Goal: Transaction & Acquisition: Purchase product/service

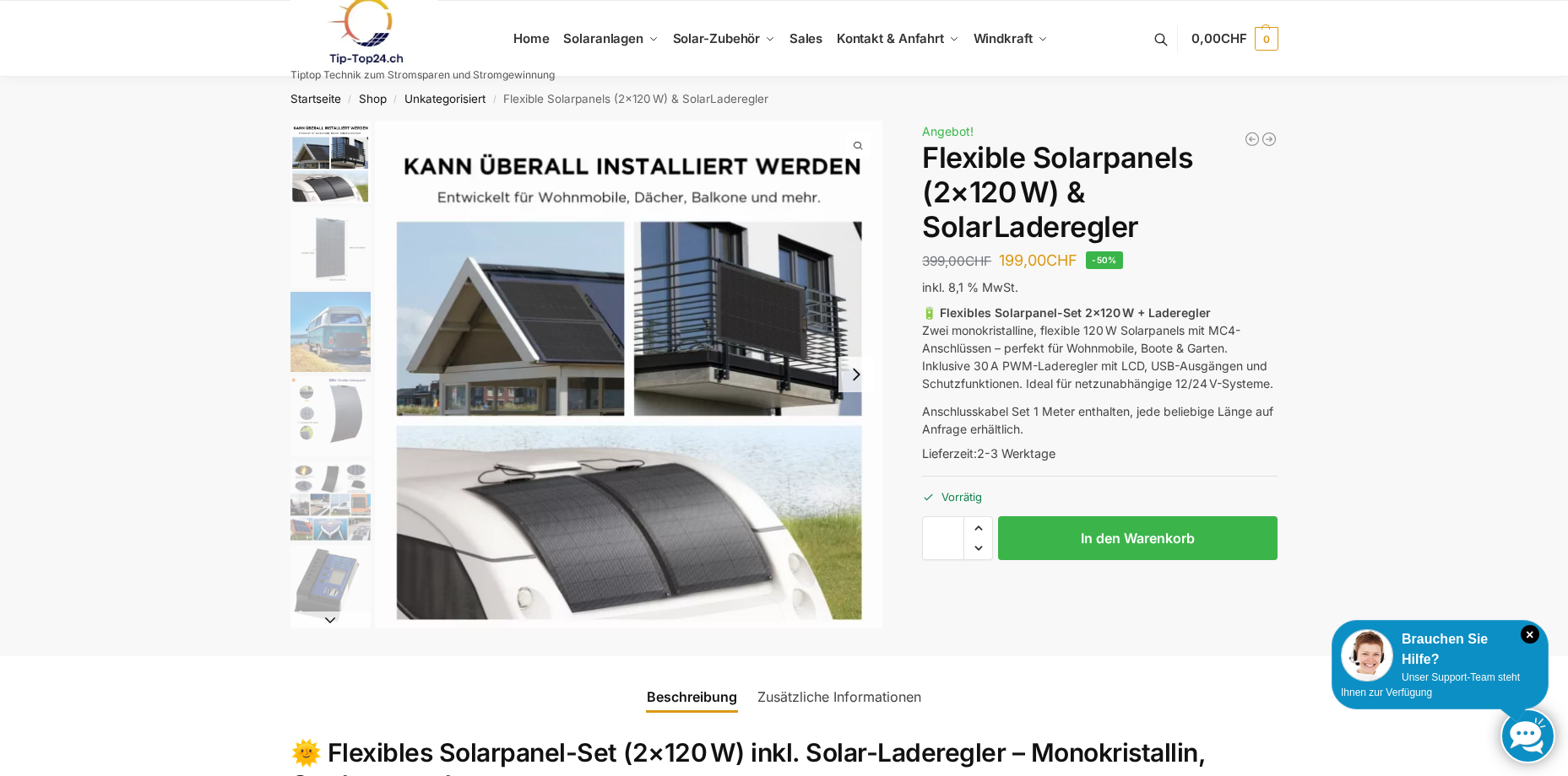
click at [858, 371] on button "Next slide" at bounding box center [856, 374] width 35 height 35
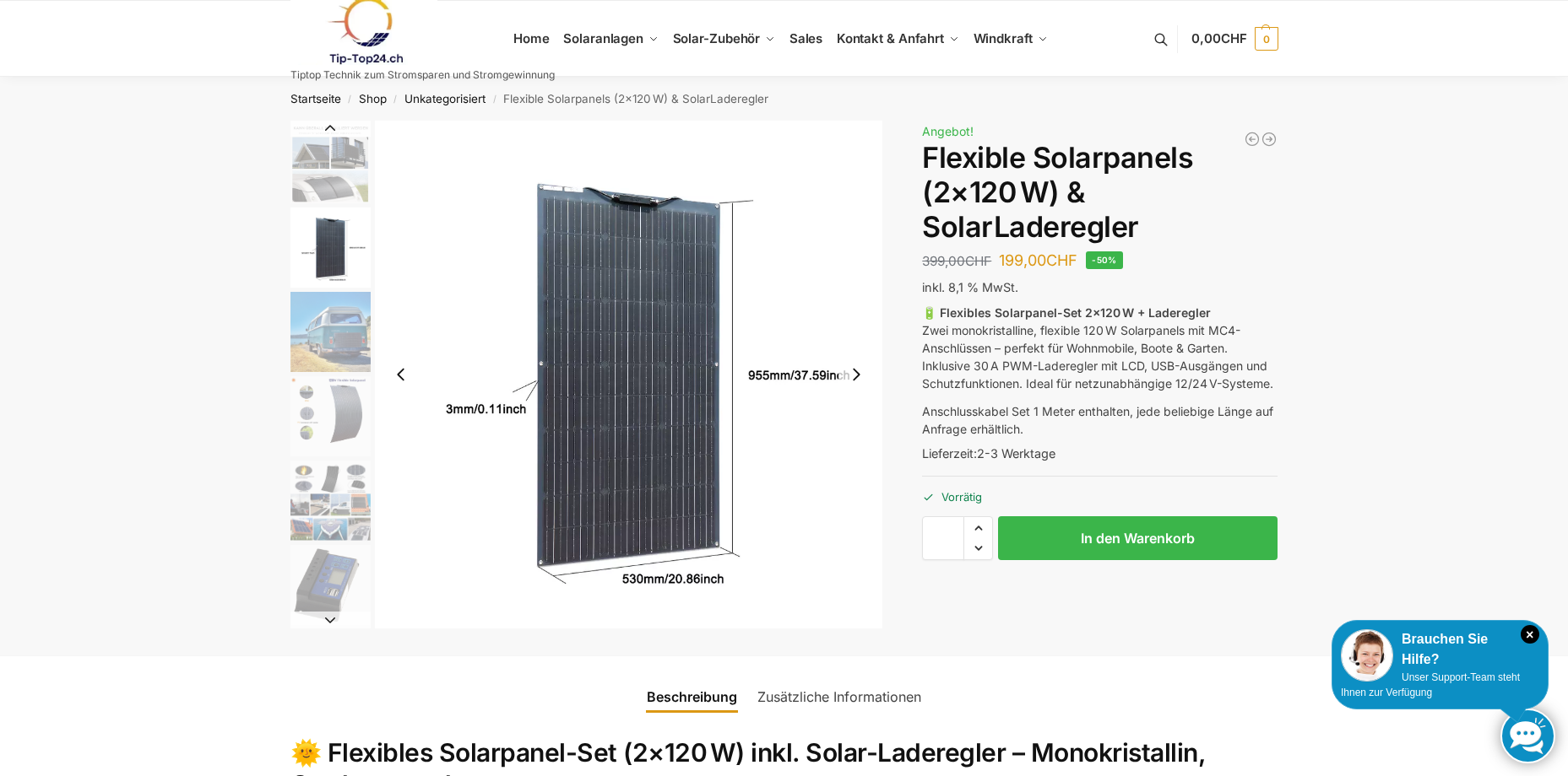
click at [858, 371] on button "Next slide" at bounding box center [856, 374] width 35 height 35
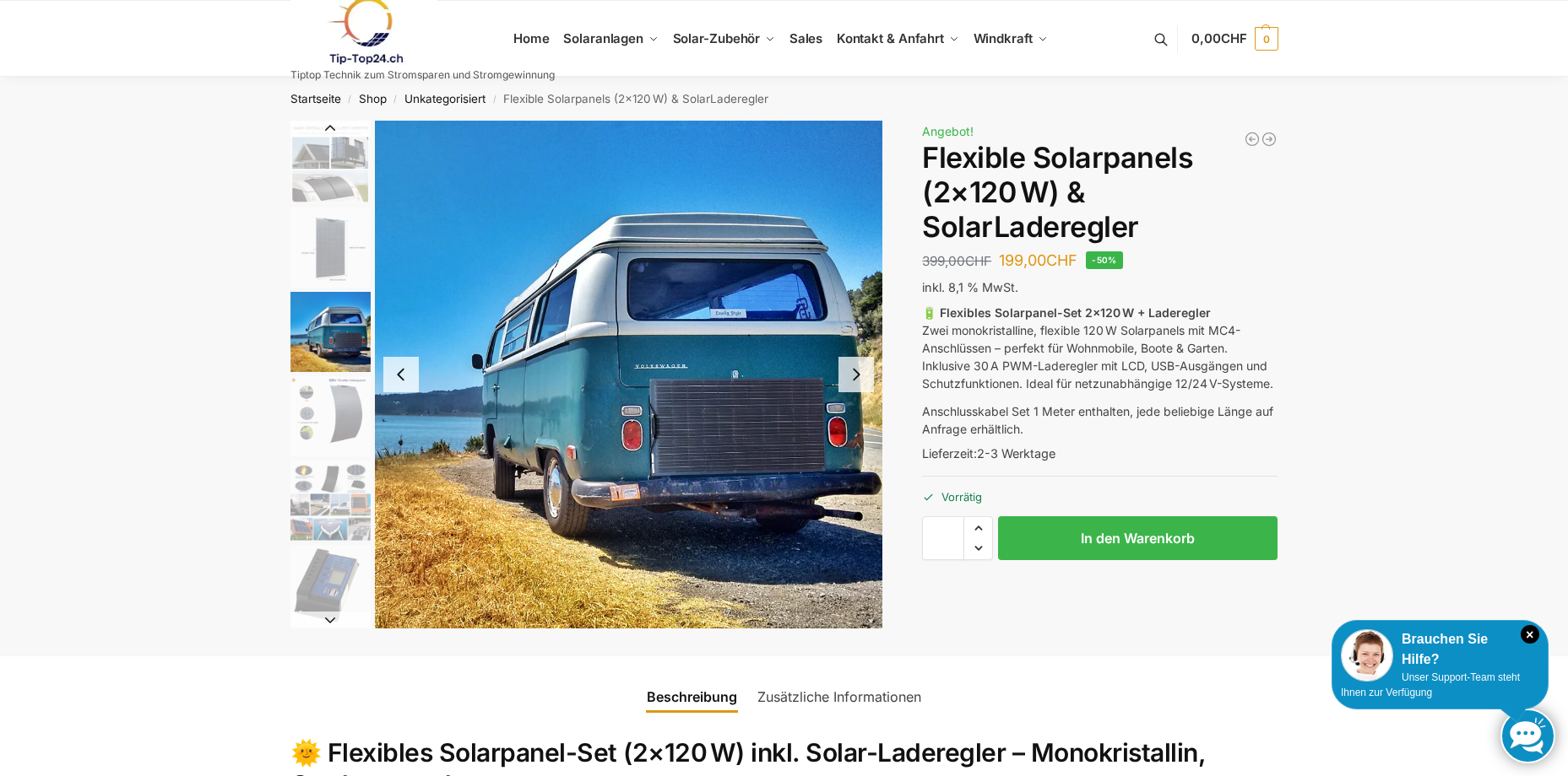
click at [858, 371] on button "Next slide" at bounding box center [856, 374] width 35 height 35
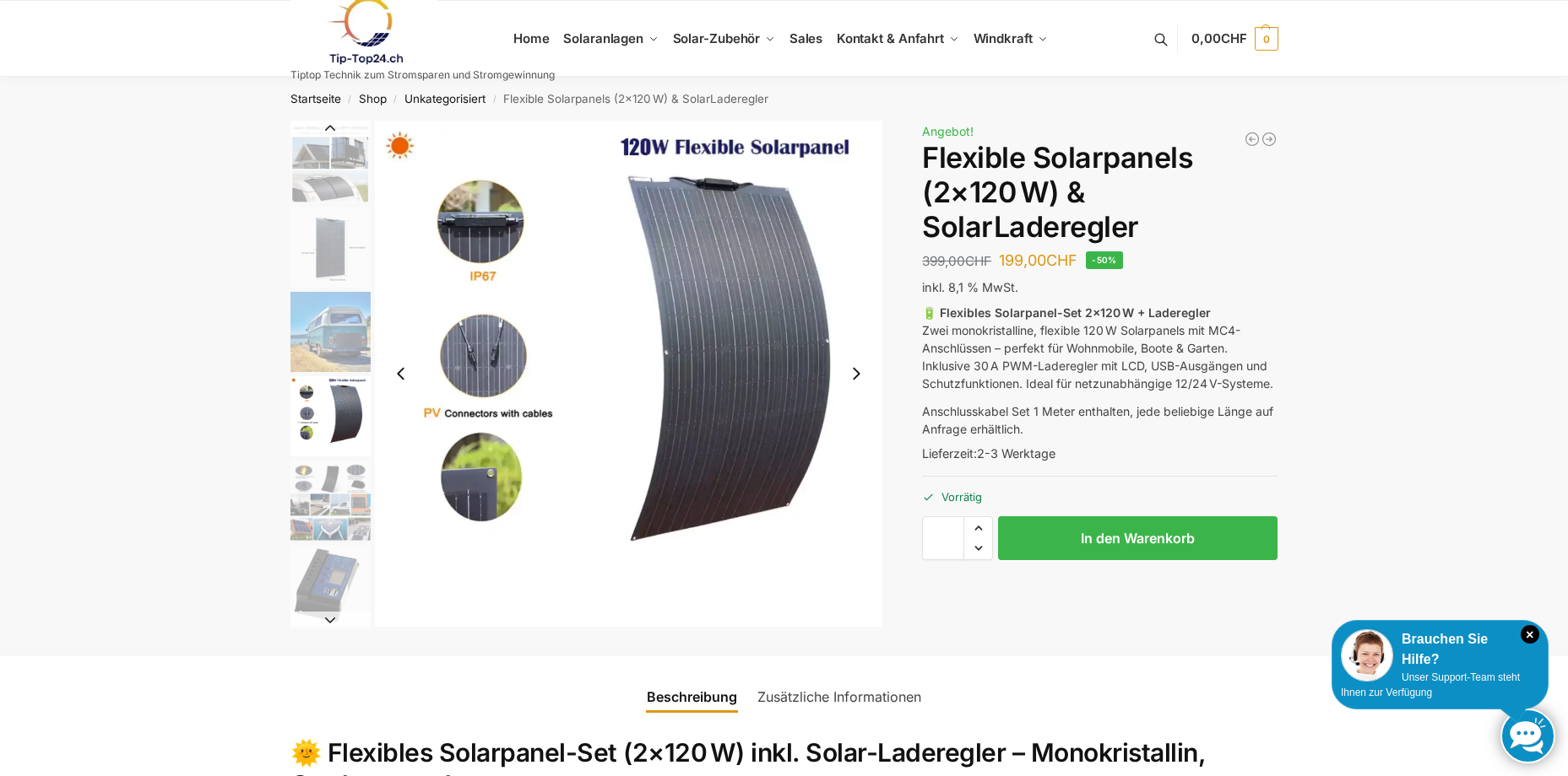
click at [858, 371] on button "Next slide" at bounding box center [856, 373] width 35 height 35
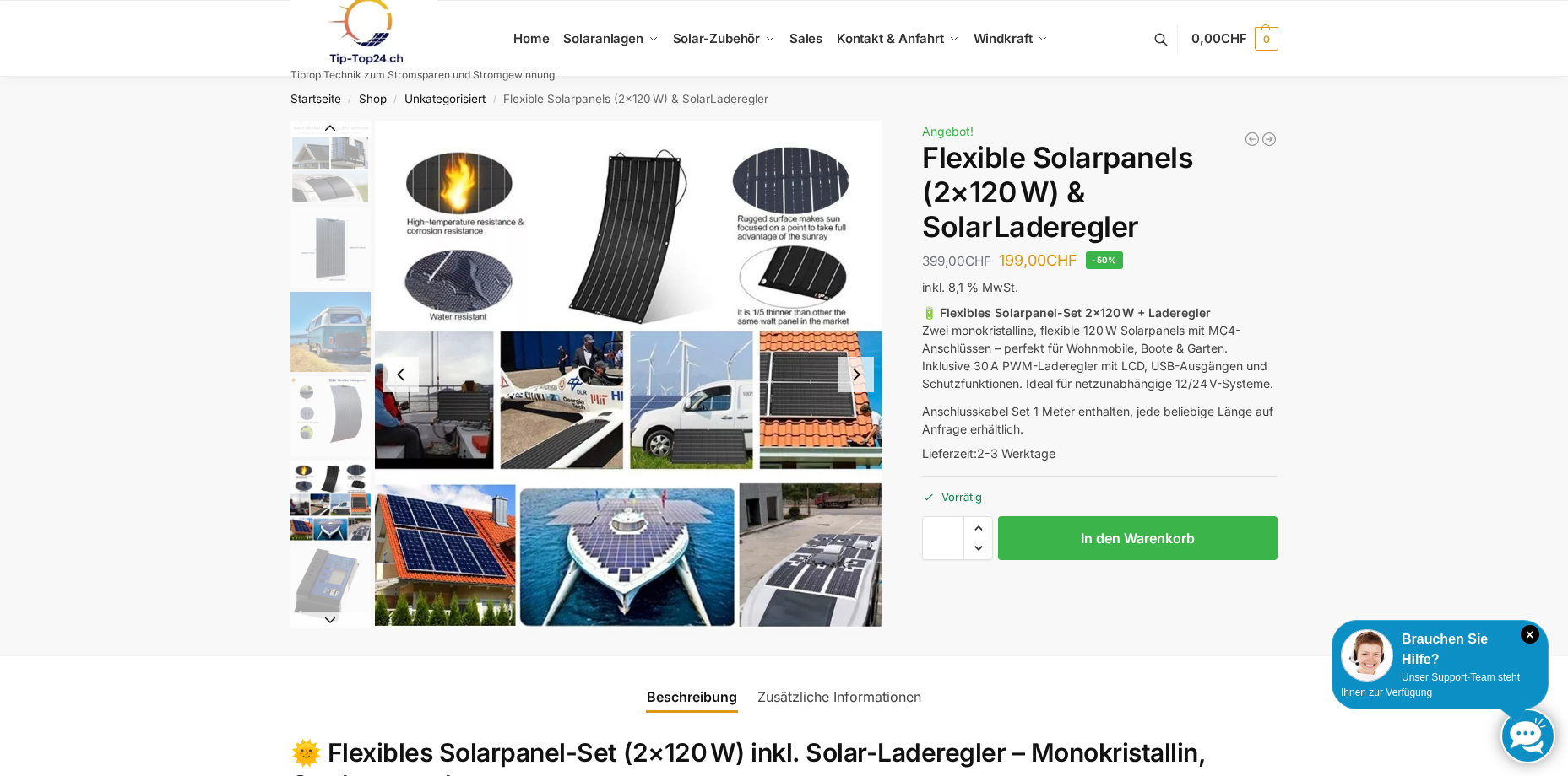
click at [858, 371] on button "Next slide" at bounding box center [856, 374] width 35 height 35
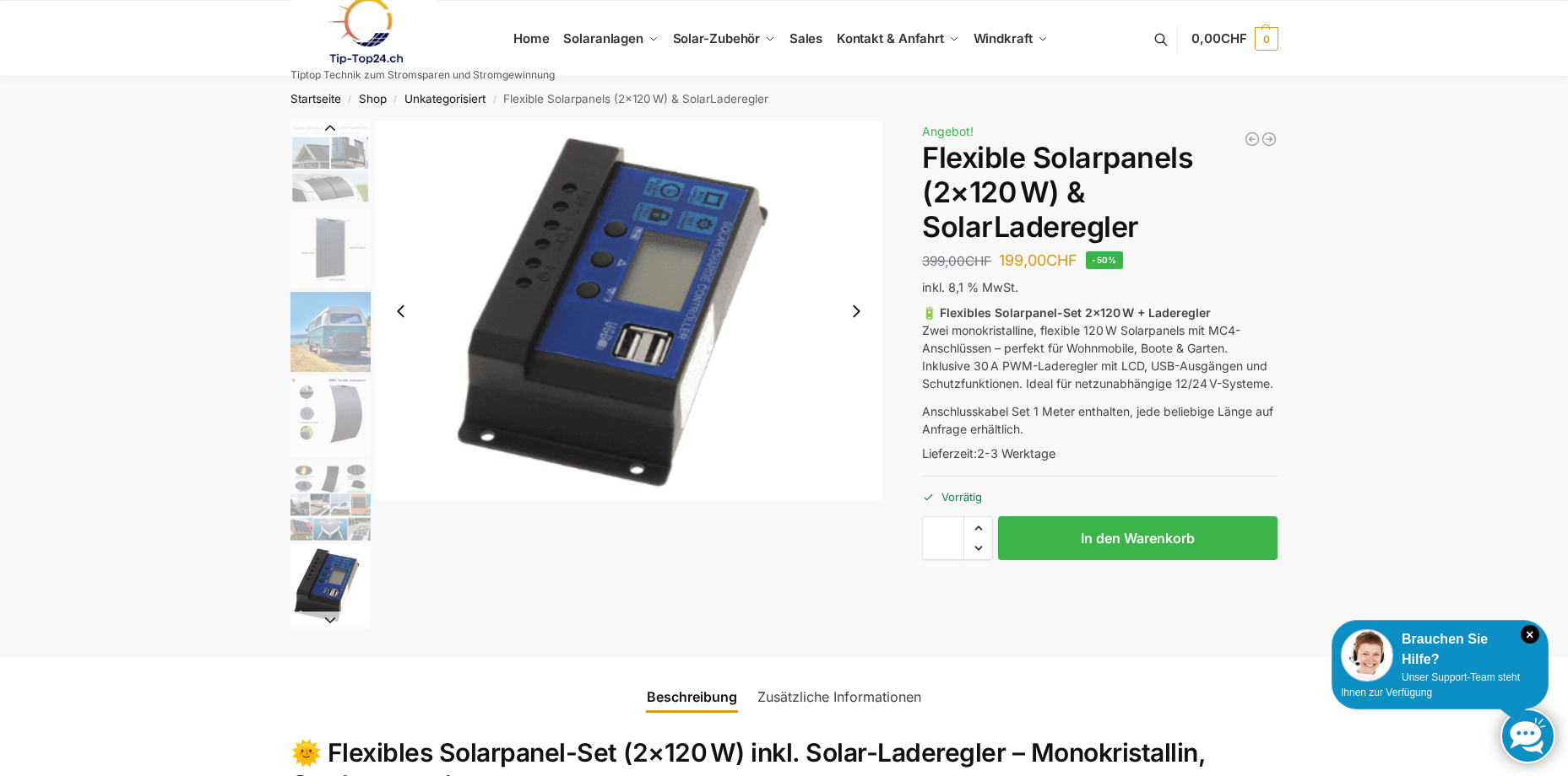
click at [853, 309] on button "Next slide" at bounding box center [856, 311] width 35 height 35
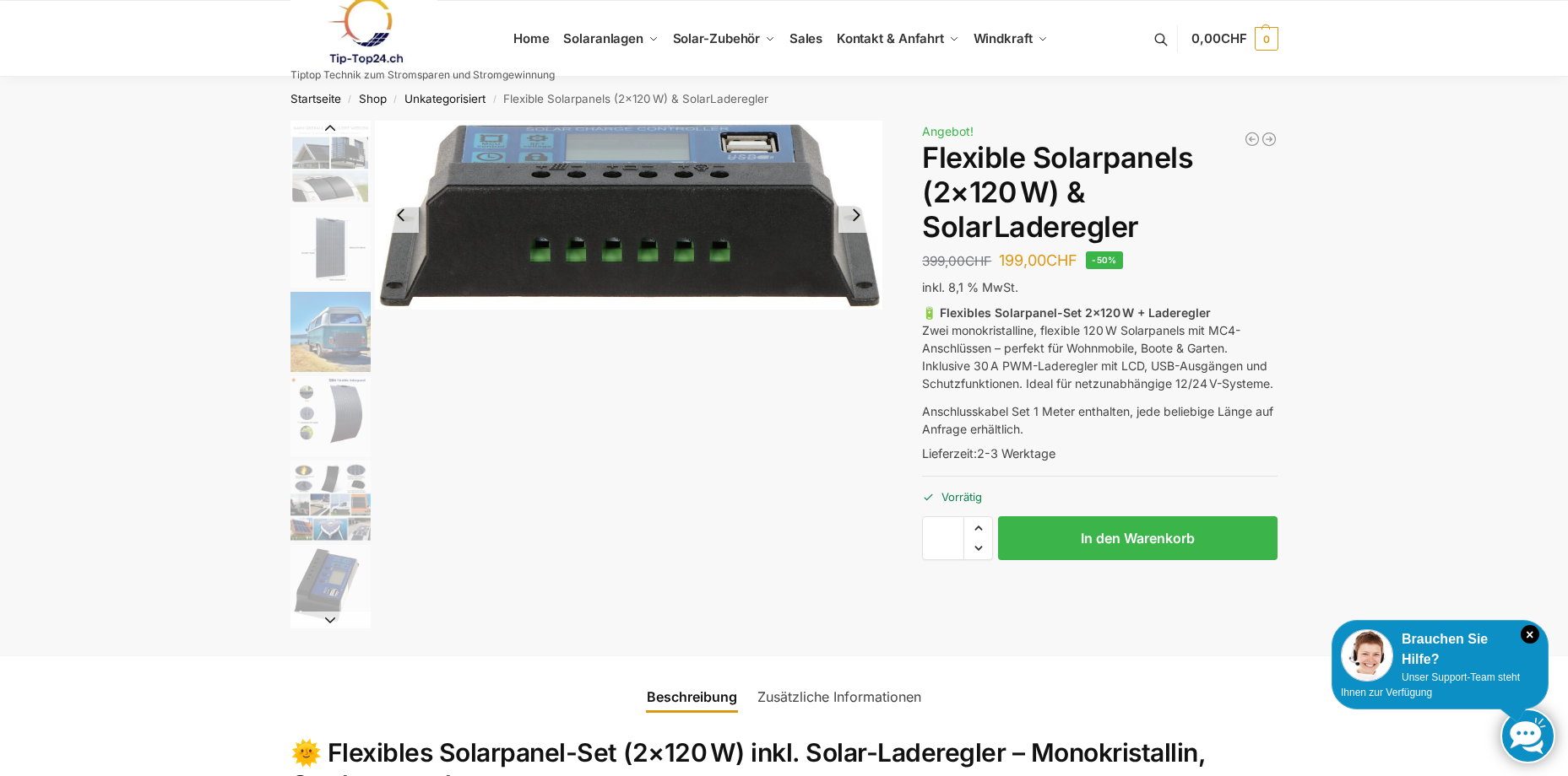
click at [799, 691] on link "Zusätzliche Informationen" at bounding box center [839, 697] width 184 height 40
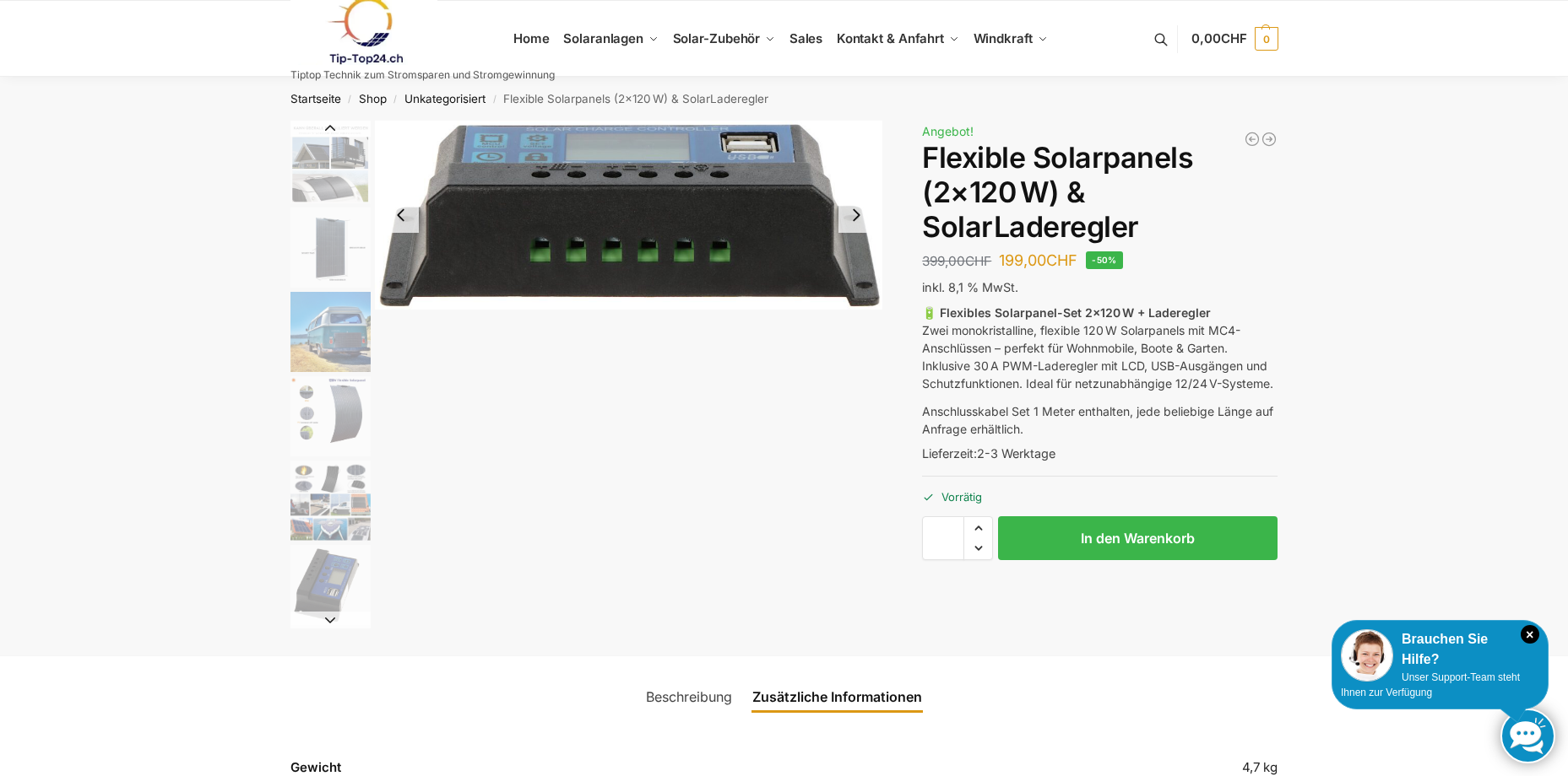
click at [321, 167] on img "1 / 9" at bounding box center [331, 162] width 80 height 83
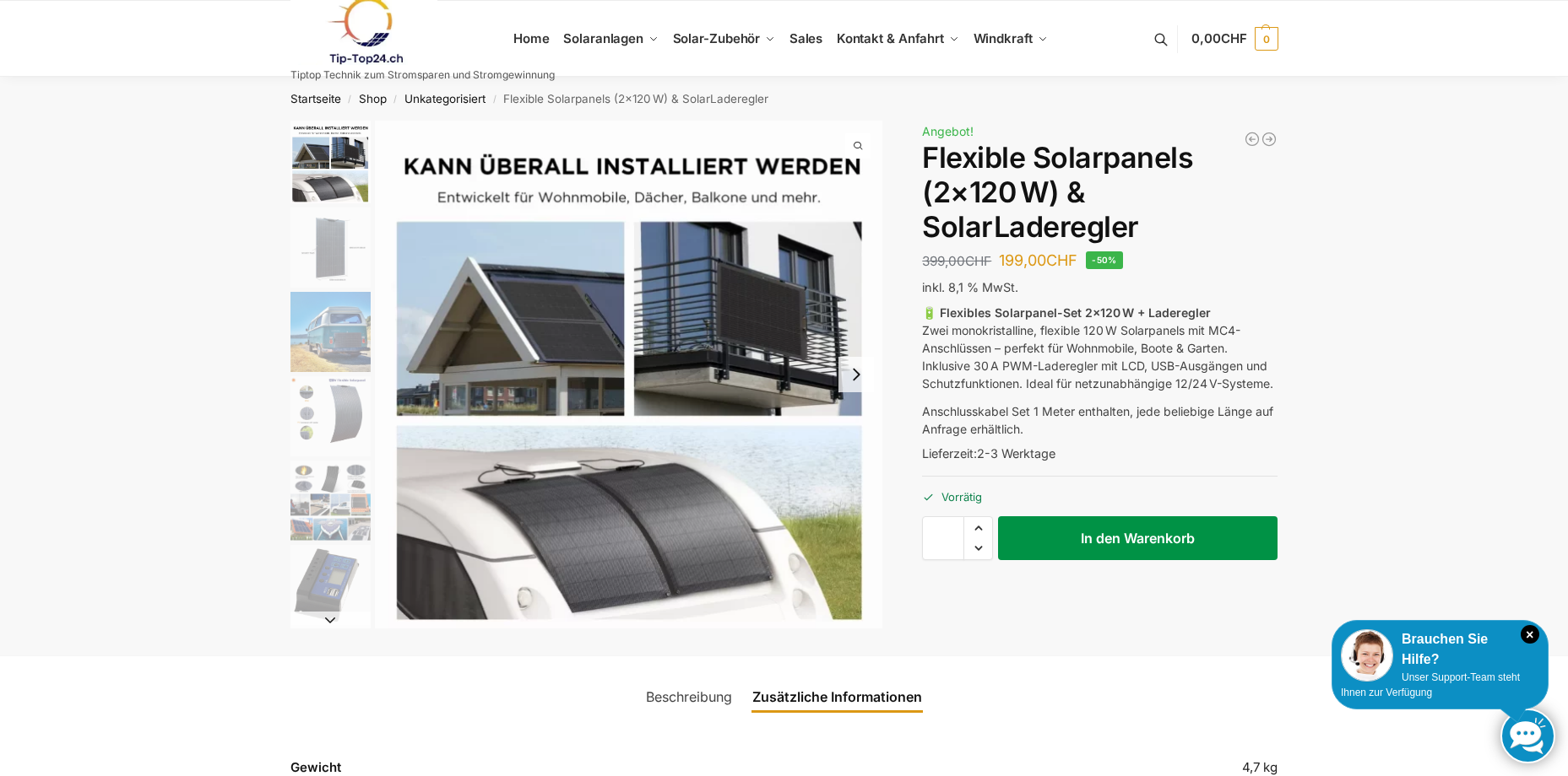
scroll to position [85, 0]
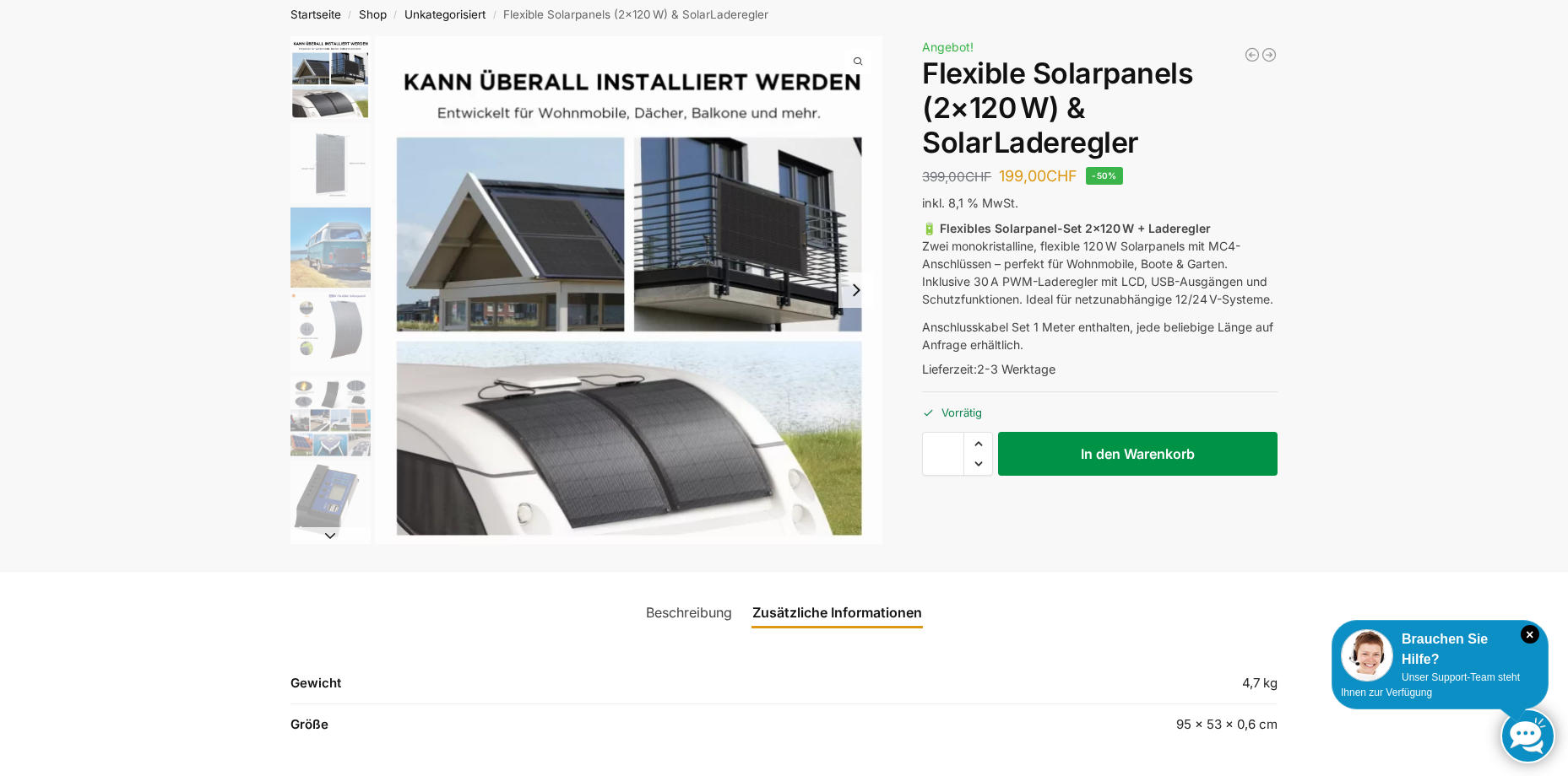
click at [1128, 441] on button "In den Warenkorb" at bounding box center [1137, 454] width 280 height 44
